Goal: Information Seeking & Learning: Check status

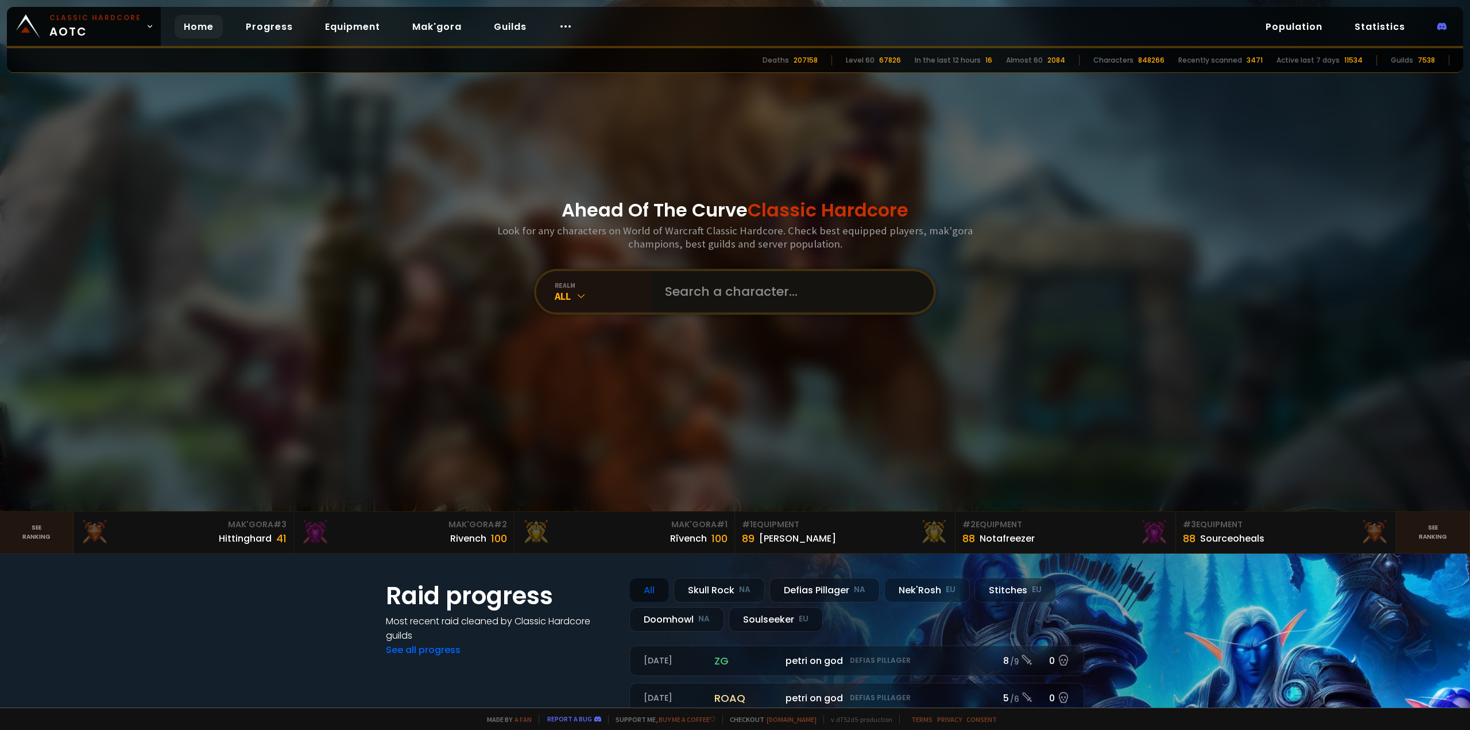
click at [728, 299] on input "text" at bounding box center [789, 291] width 262 height 41
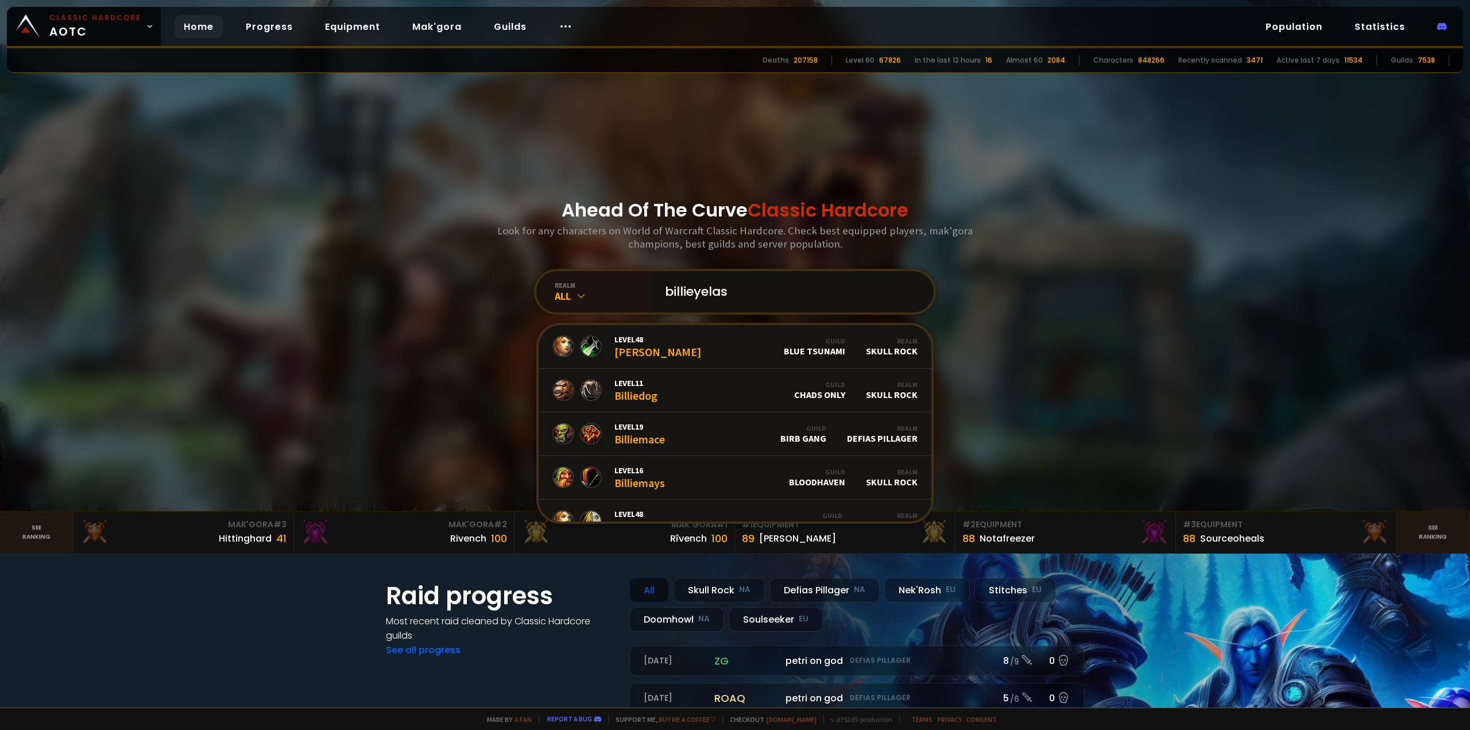
type input "billieyelash"
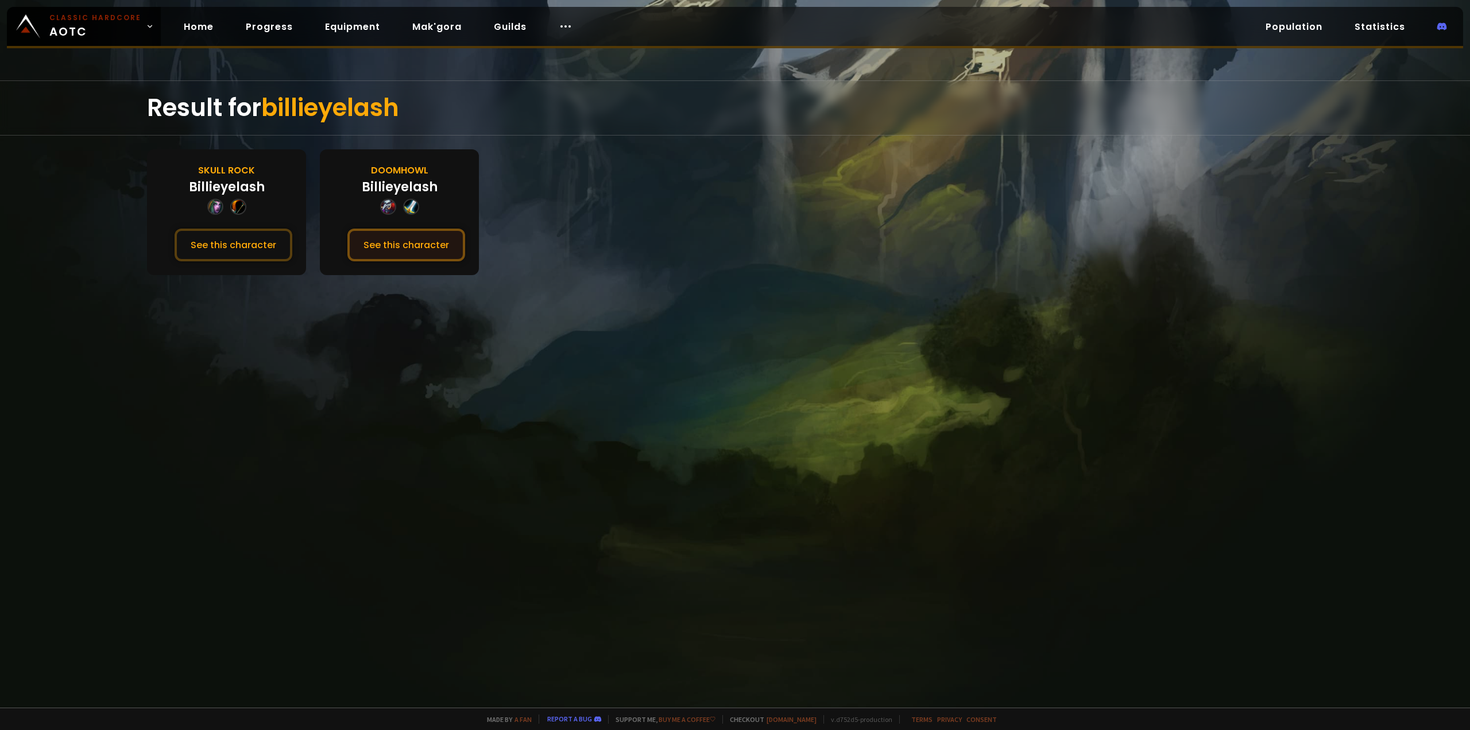
click at [359, 246] on button "See this character" at bounding box center [406, 245] width 118 height 33
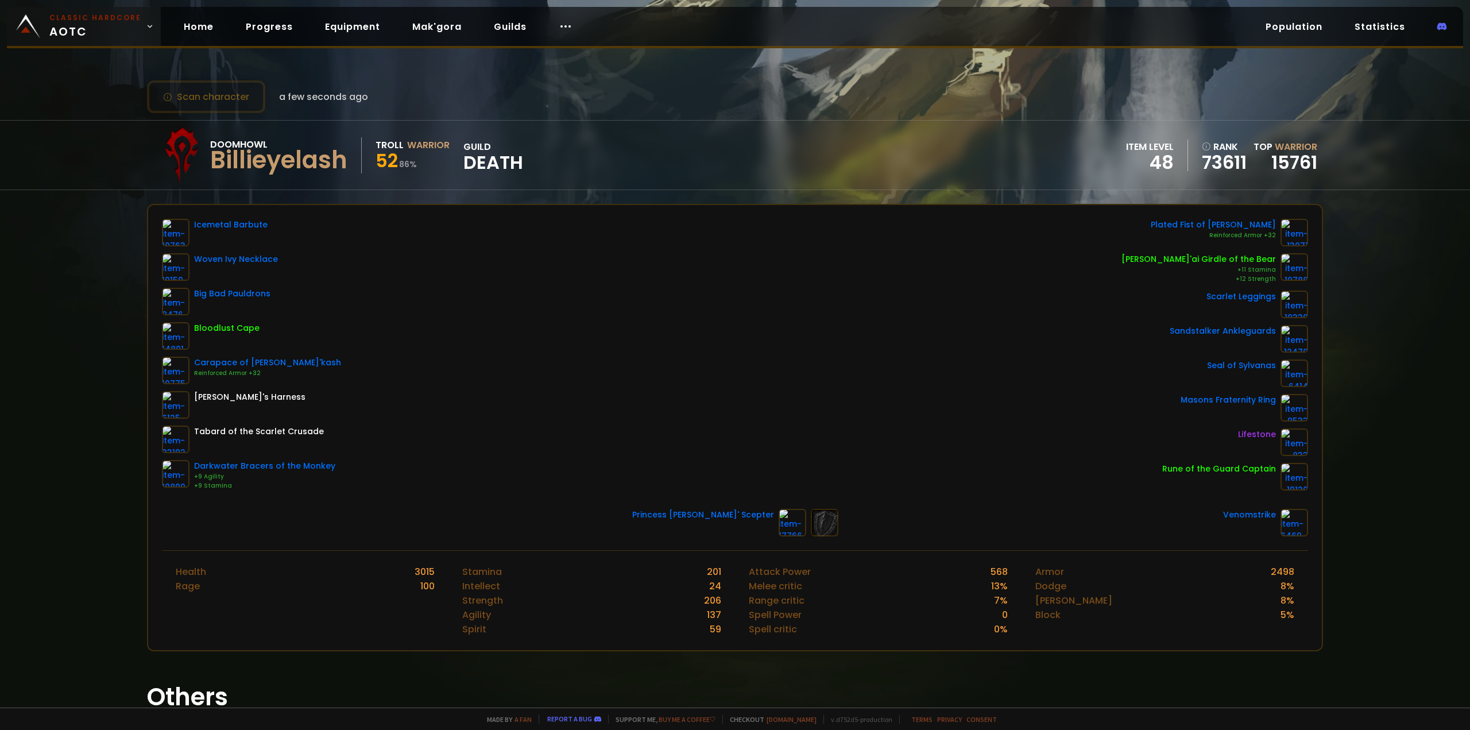
click at [68, 33] on span "Classic Hardcore AOTC" at bounding box center [95, 27] width 92 height 28
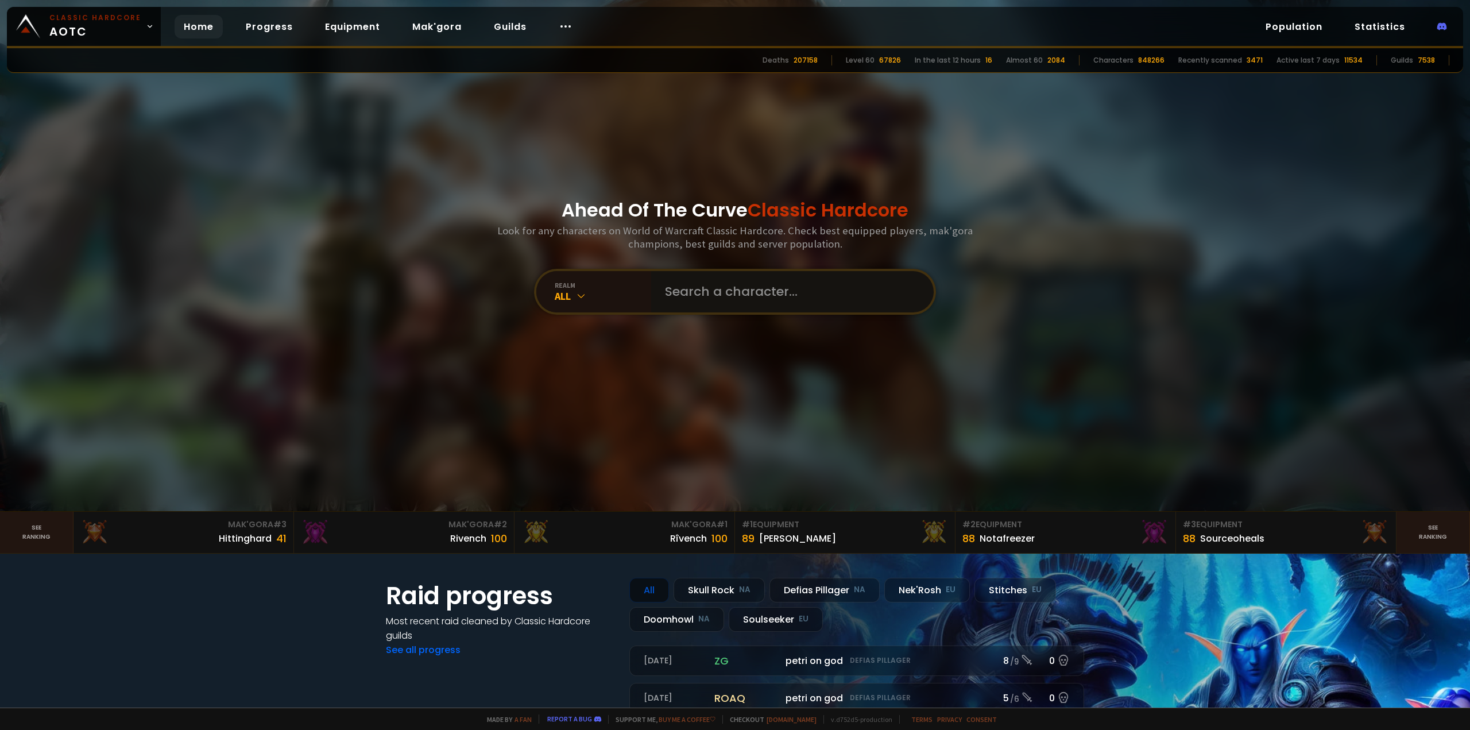
click at [699, 303] on input "text" at bounding box center [789, 291] width 262 height 41
type input "bitburger"
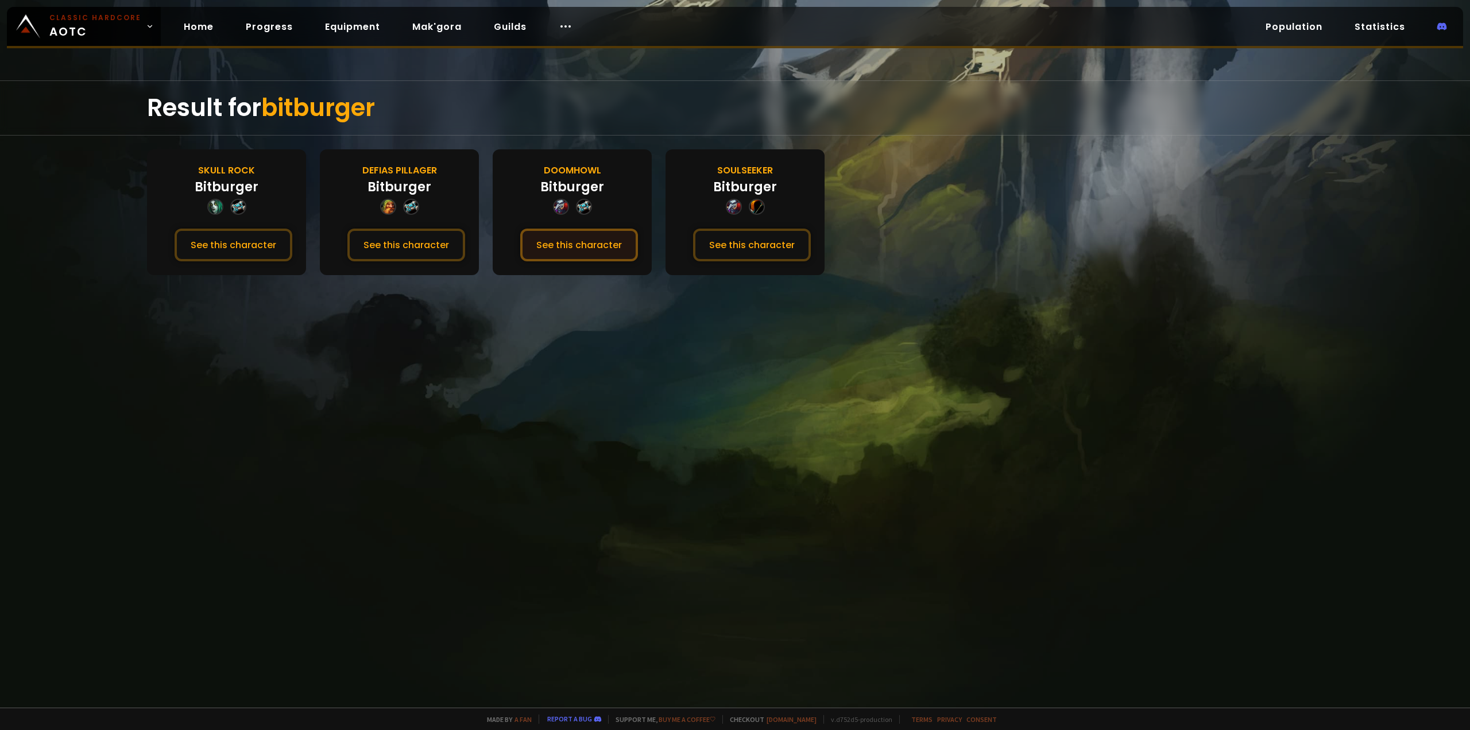
click at [578, 241] on button "See this character" at bounding box center [579, 245] width 118 height 33
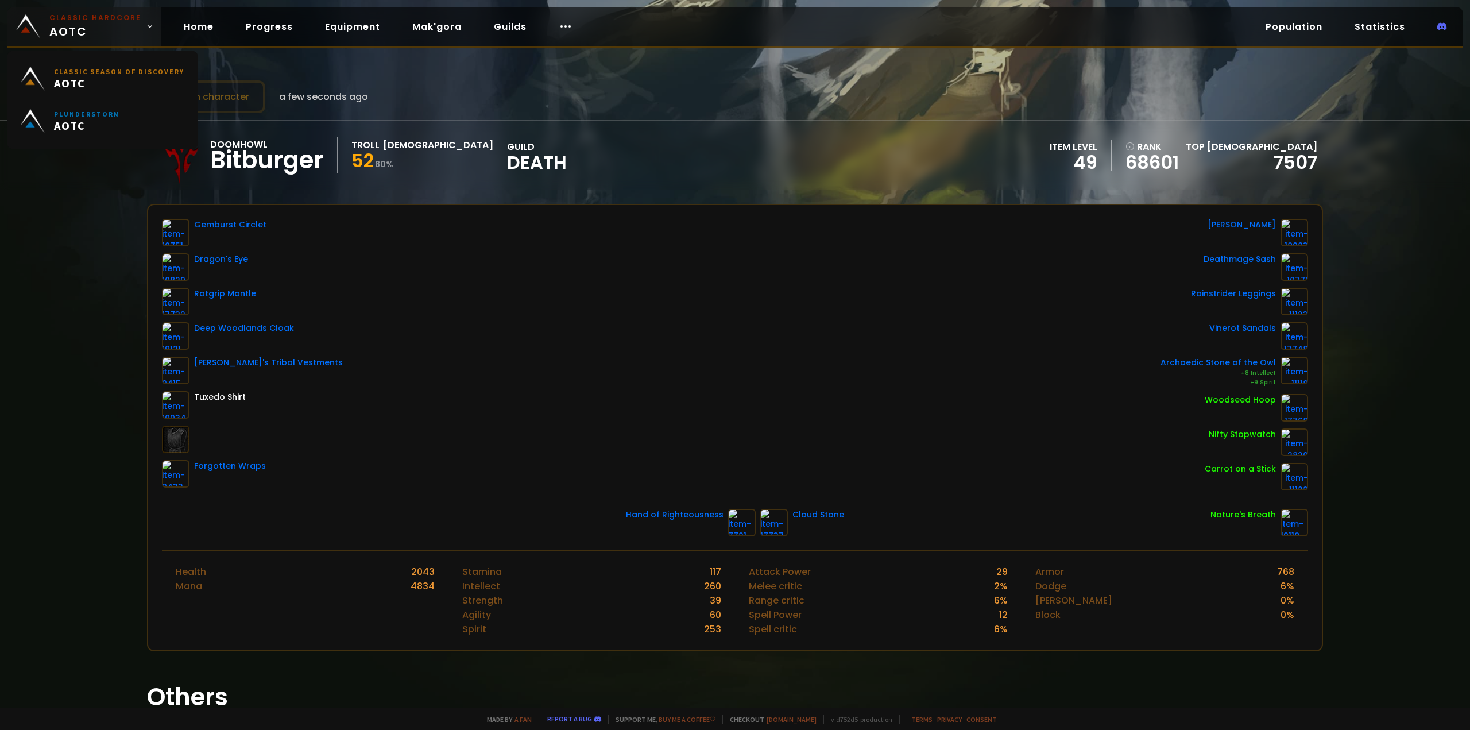
click at [71, 22] on small "Classic Hardcore" at bounding box center [95, 18] width 92 height 10
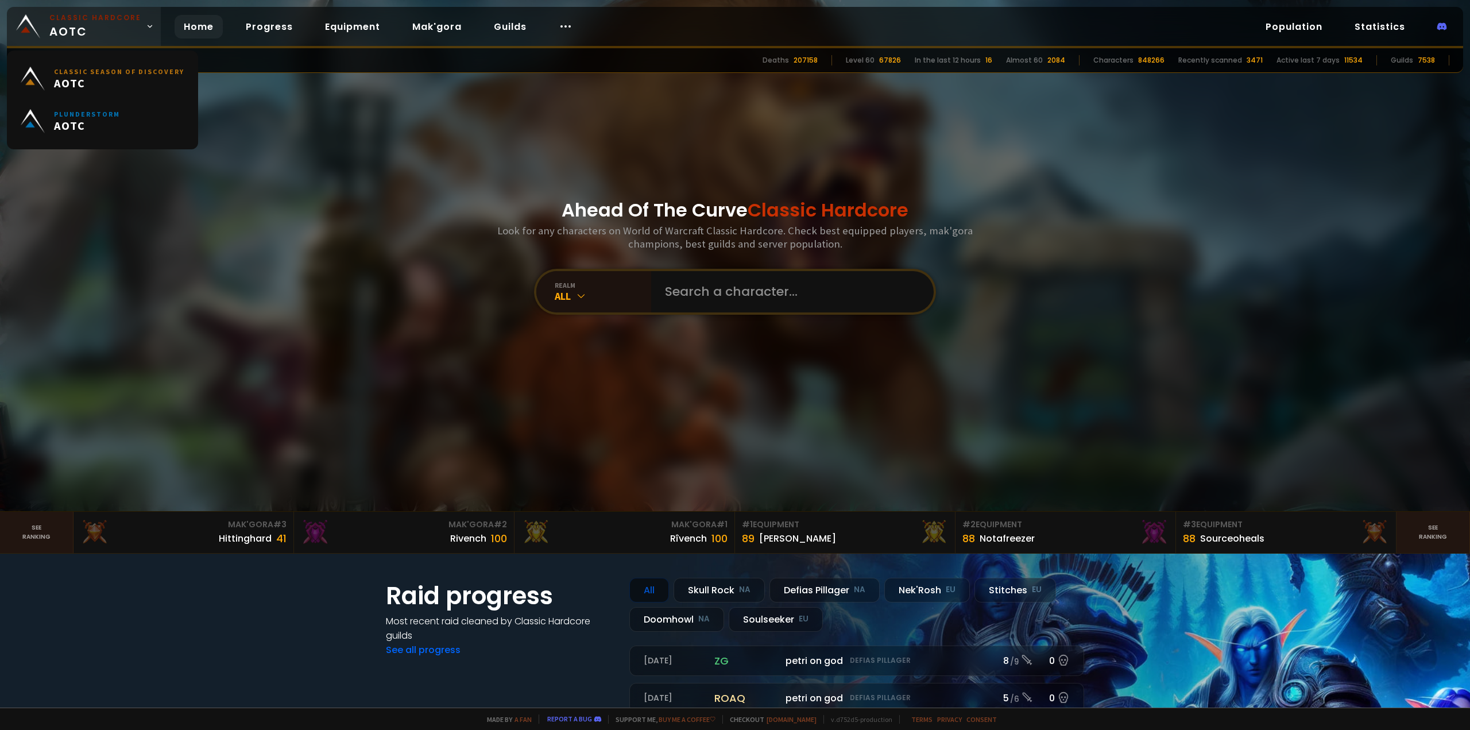
click at [92, 35] on span "Classic Hardcore AOTC" at bounding box center [95, 27] width 92 height 28
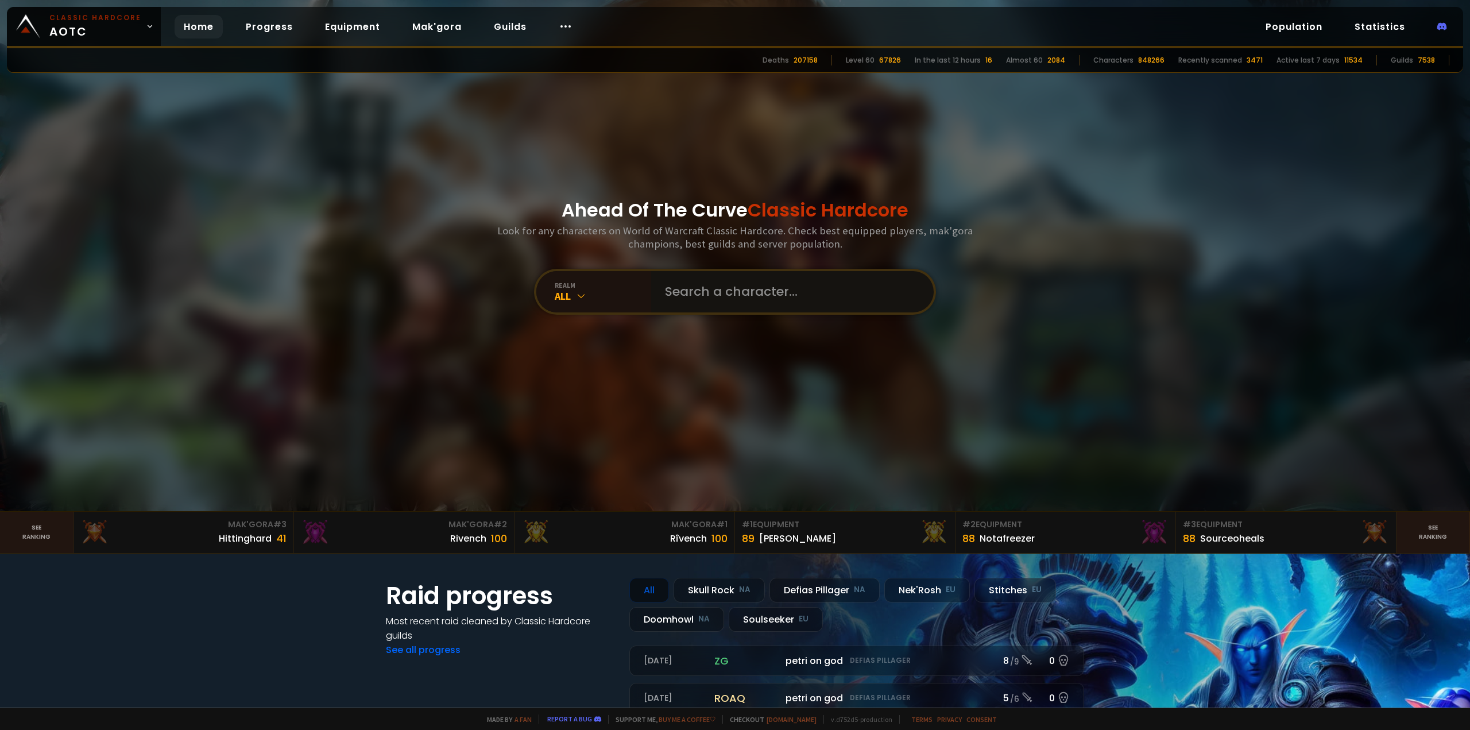
click at [696, 303] on input "text" at bounding box center [789, 291] width 262 height 41
type input "zeektank"
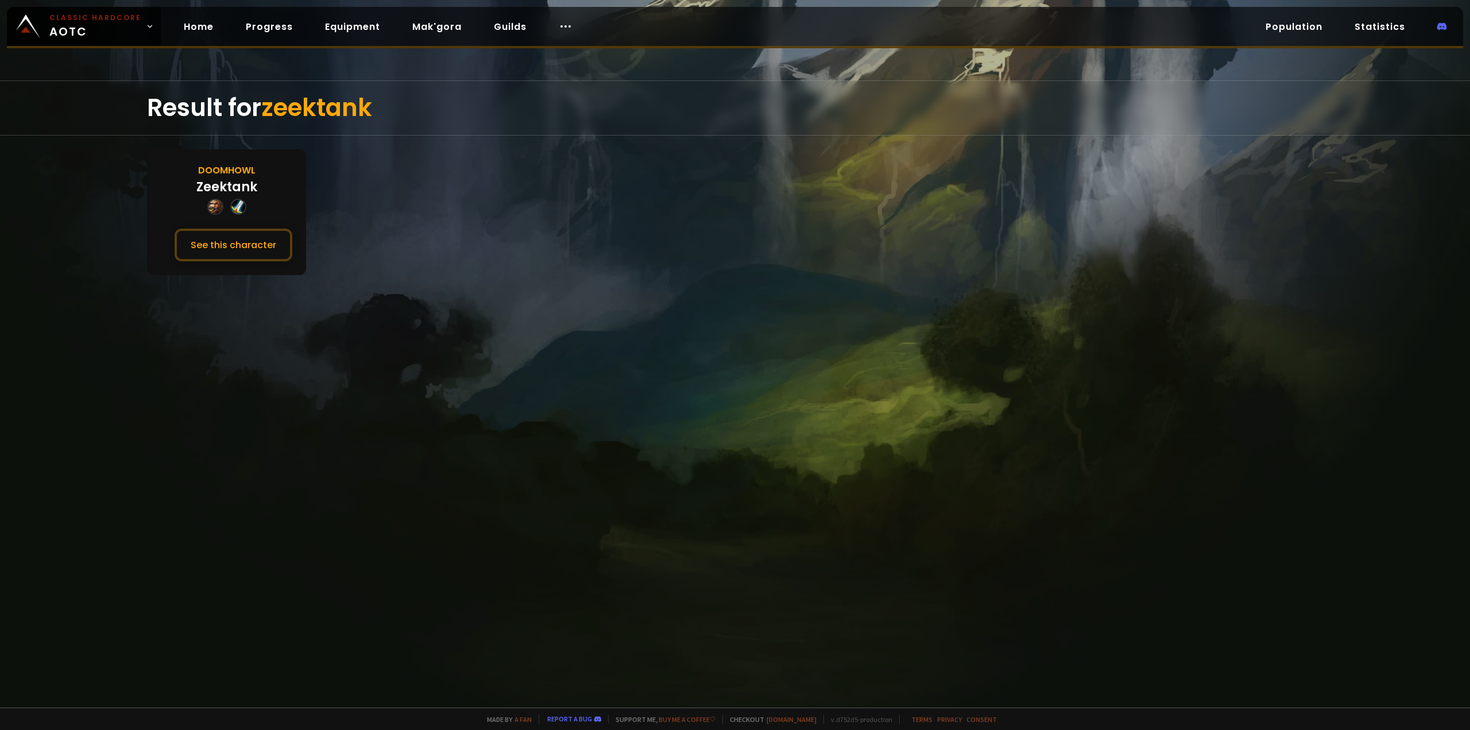
click at [174, 261] on div "Doomhowl [PERSON_NAME] See this character" at bounding box center [226, 212] width 159 height 126
click at [199, 253] on button "See this character" at bounding box center [234, 245] width 118 height 33
